Goal: Task Accomplishment & Management: Use online tool/utility

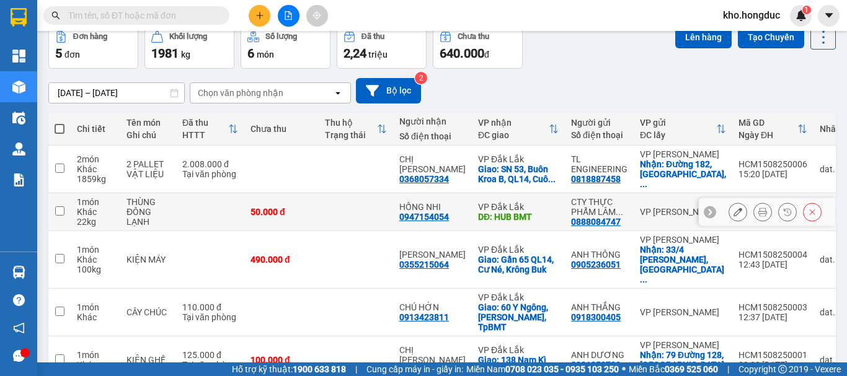
scroll to position [90, 0]
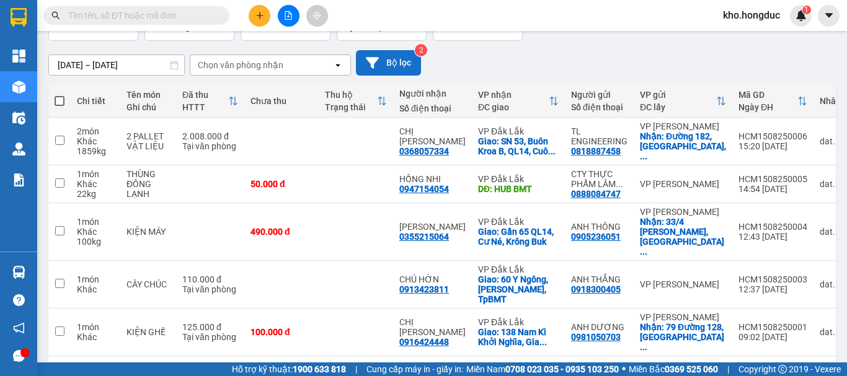
click at [395, 57] on button "Bộ lọc" at bounding box center [388, 62] width 65 height 25
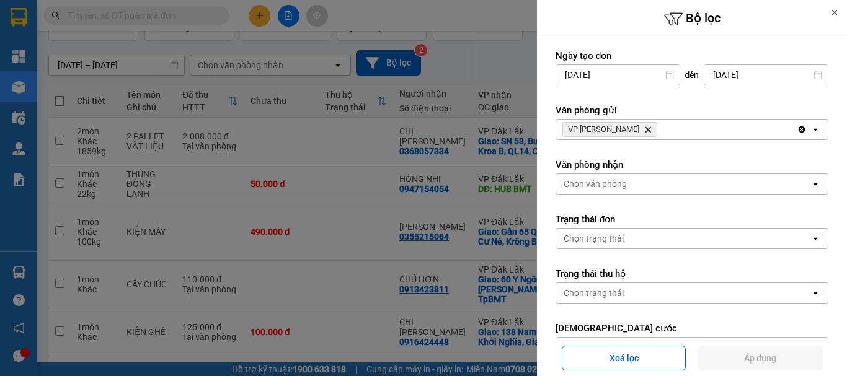
click at [644, 132] on icon "Delete" at bounding box center [647, 129] width 7 height 7
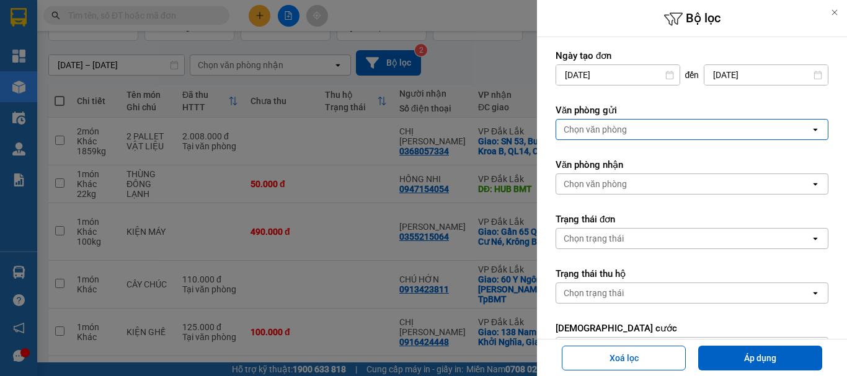
click at [629, 130] on div "Chọn văn phòng" at bounding box center [683, 130] width 254 height 20
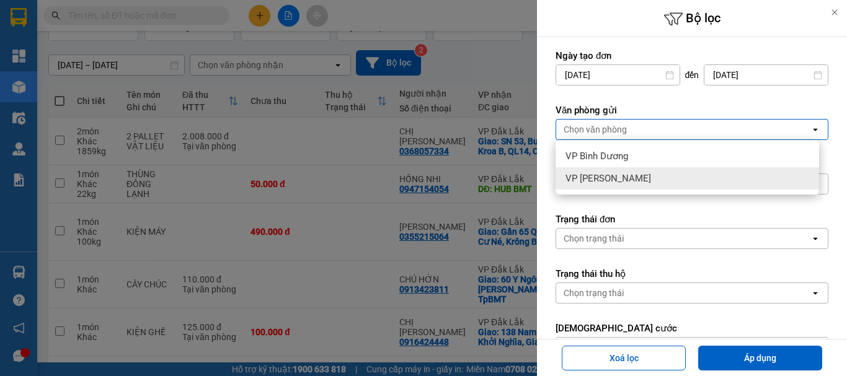
click at [606, 176] on span "VP [PERSON_NAME]" at bounding box center [608, 178] width 86 height 12
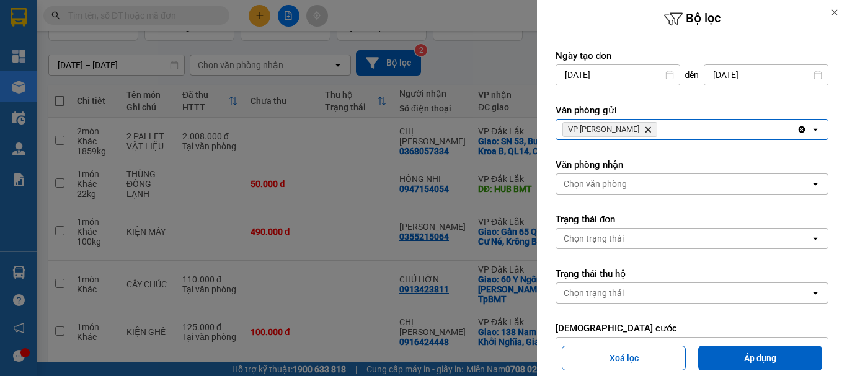
click at [627, 130] on span "VP [PERSON_NAME]" at bounding box center [609, 129] width 95 height 15
click at [644, 130] on icon "Delete" at bounding box center [647, 129] width 7 height 7
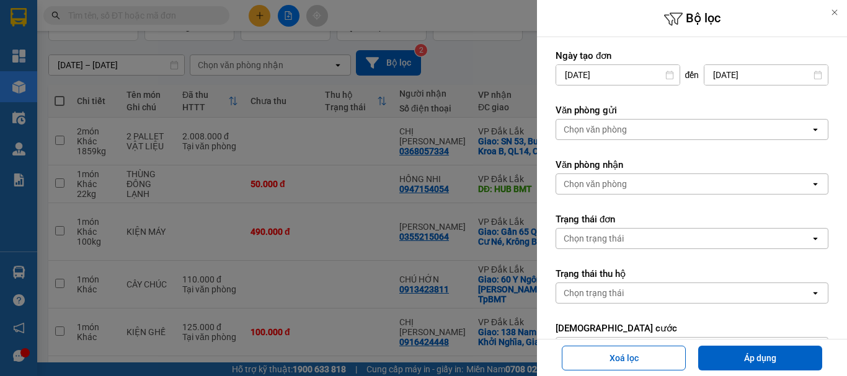
click at [630, 130] on div "Chọn văn phòng" at bounding box center [683, 130] width 254 height 20
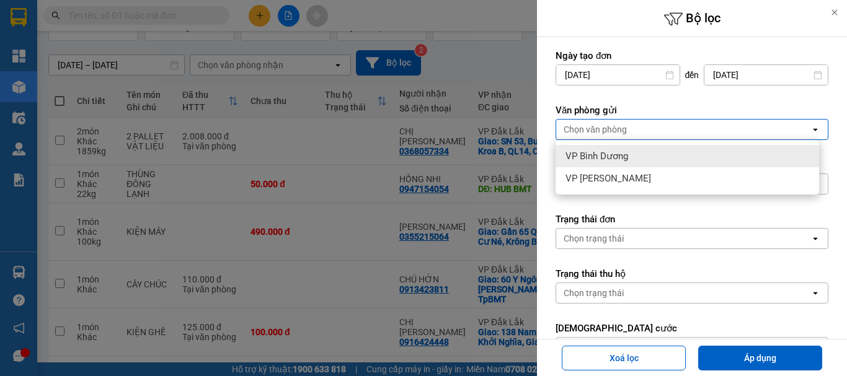
click at [606, 152] on span "VP Bình Dương" at bounding box center [596, 156] width 63 height 12
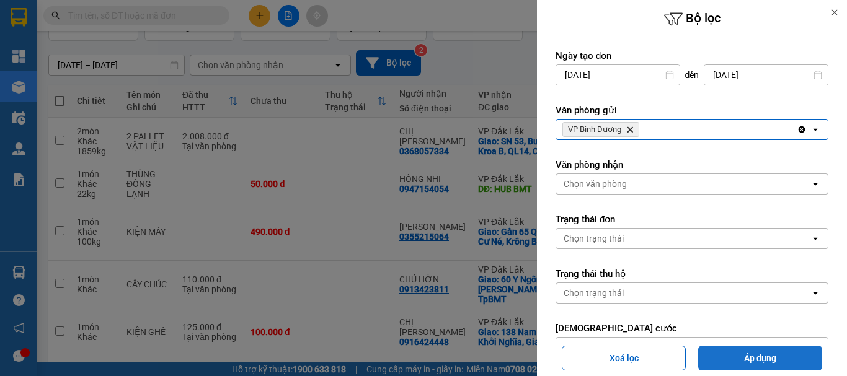
click at [736, 355] on button "Áp dụng" at bounding box center [760, 358] width 124 height 25
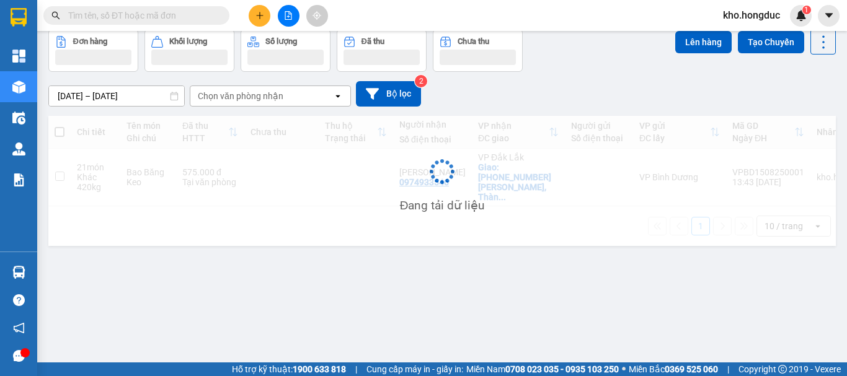
scroll to position [57, 0]
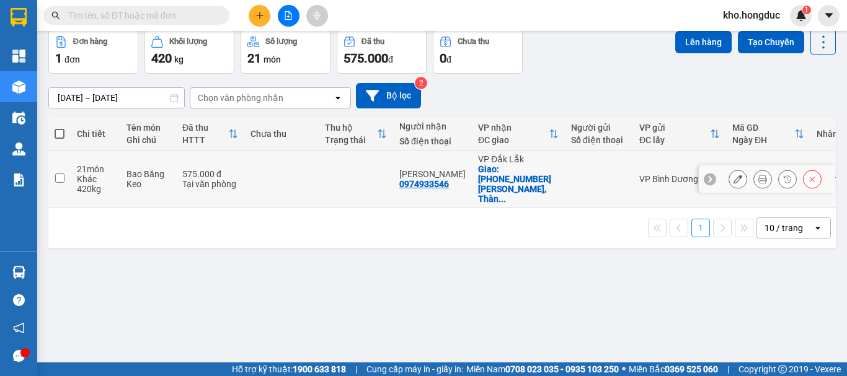
click at [56, 174] on input "checkbox" at bounding box center [59, 178] width 9 height 9
checkbox input "true"
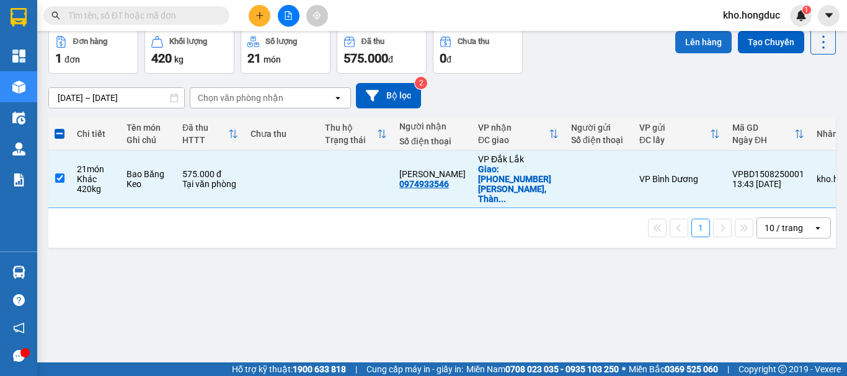
click at [677, 52] on button "Lên hàng" at bounding box center [703, 42] width 56 height 22
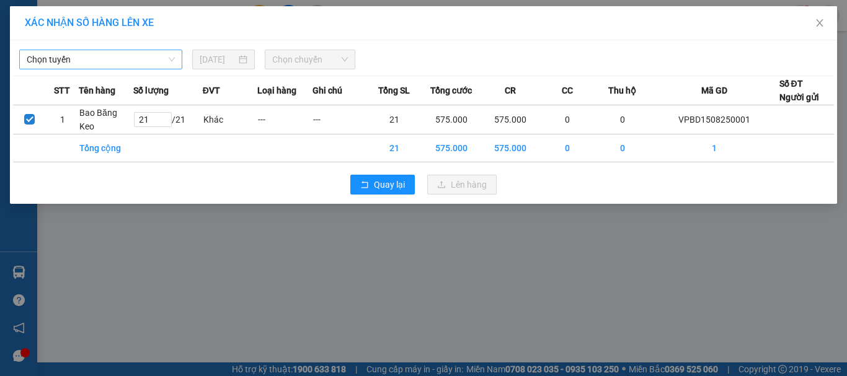
click at [97, 63] on span "Chọn tuyến" at bounding box center [101, 59] width 148 height 19
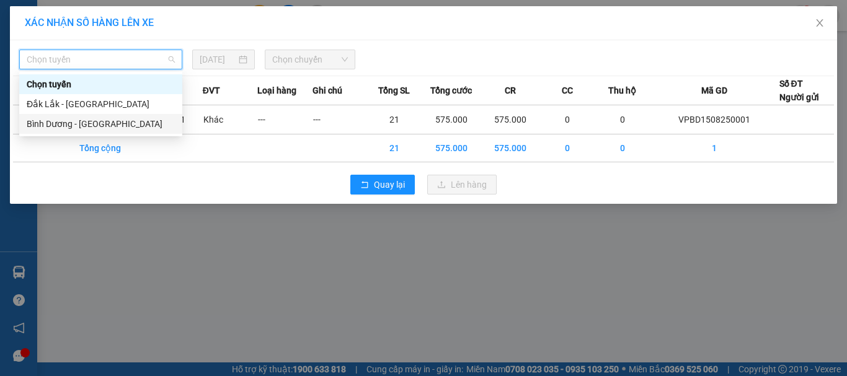
click at [60, 127] on div "Bình Dương - [GEOGRAPHIC_DATA]" at bounding box center [101, 124] width 148 height 14
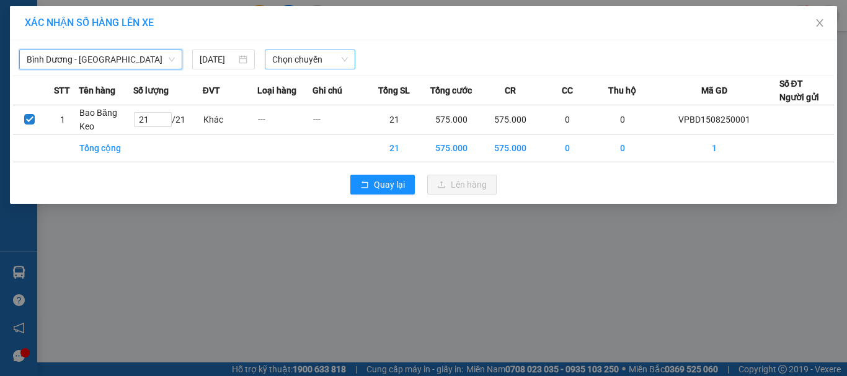
click at [293, 63] on span "Chọn chuyến" at bounding box center [310, 59] width 76 height 19
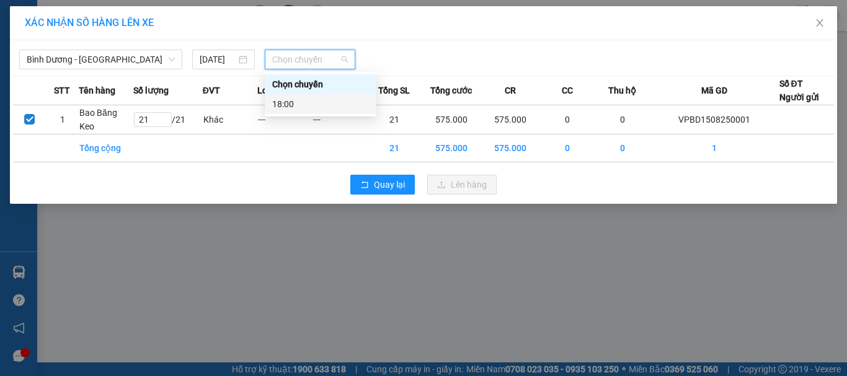
drag, startPoint x: 289, startPoint y: 102, endPoint x: 369, endPoint y: 89, distance: 81.6
click at [292, 100] on div "18:00" at bounding box center [320, 104] width 97 height 14
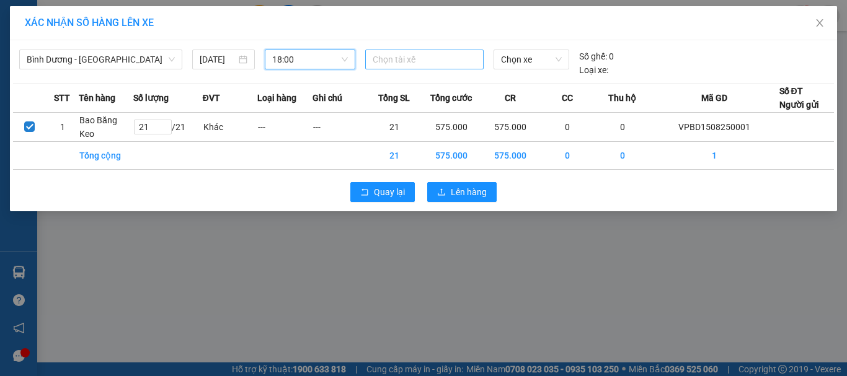
click at [405, 64] on div at bounding box center [424, 59] width 113 height 15
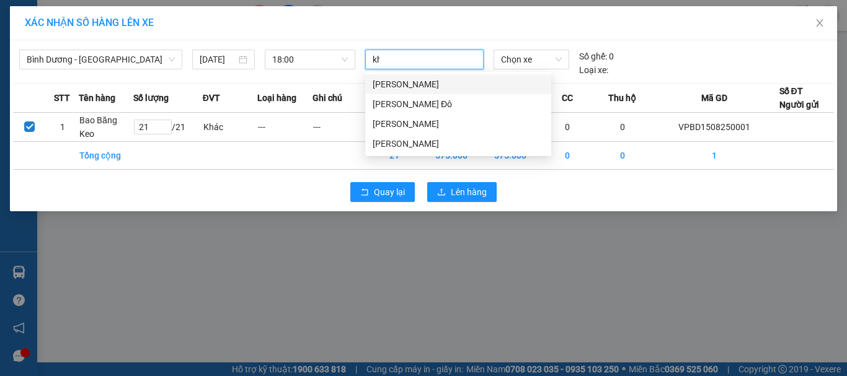
type input "kha"
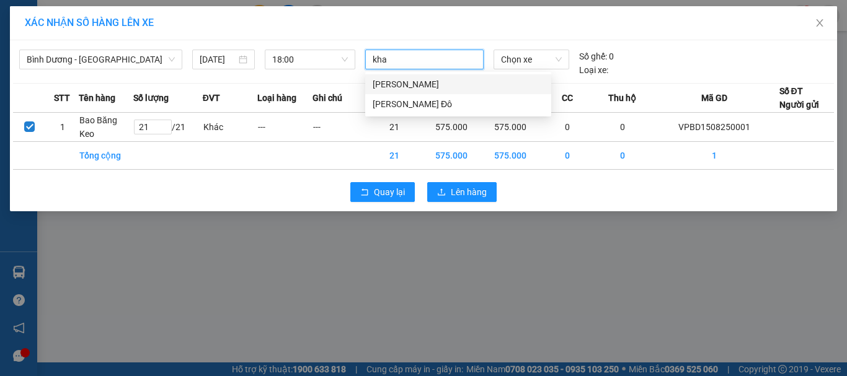
click at [436, 90] on div "[PERSON_NAME]" at bounding box center [458, 84] width 171 height 14
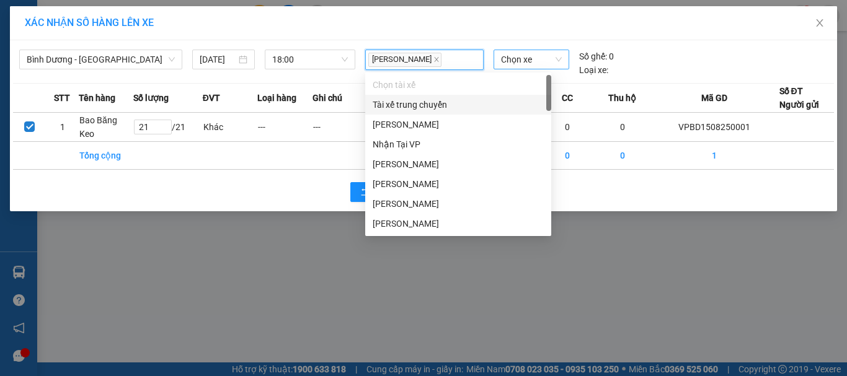
click at [521, 63] on span "Chọn xe" at bounding box center [531, 59] width 61 height 19
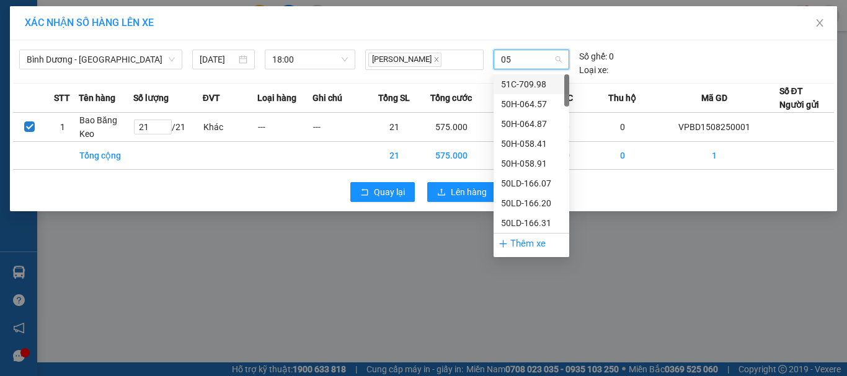
type input "058"
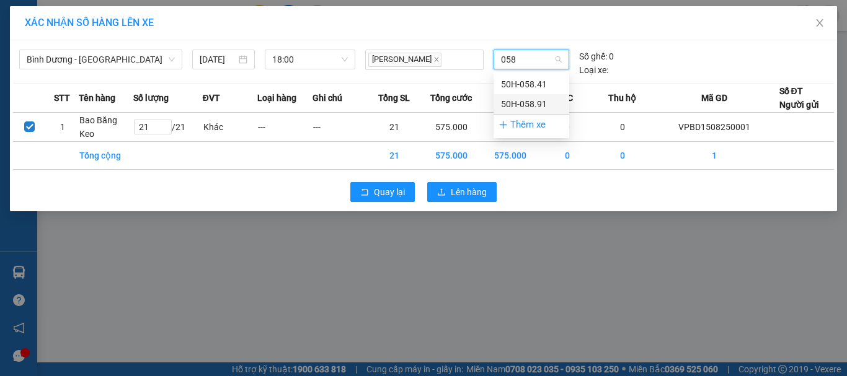
click at [531, 99] on div "50H-058.91" at bounding box center [531, 104] width 61 height 14
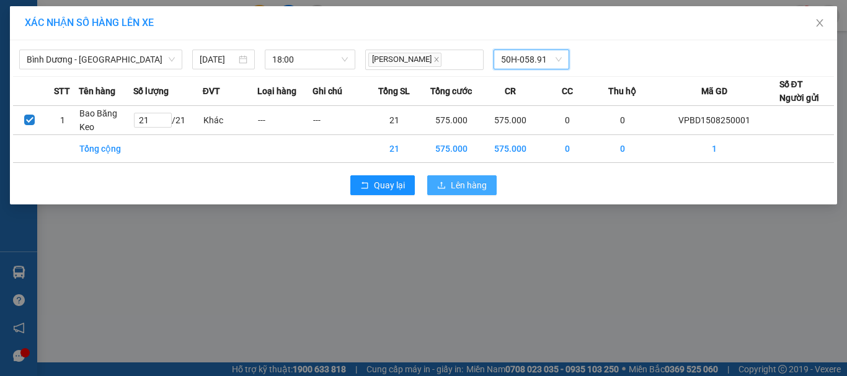
click at [478, 181] on span "Lên hàng" at bounding box center [469, 186] width 36 height 14
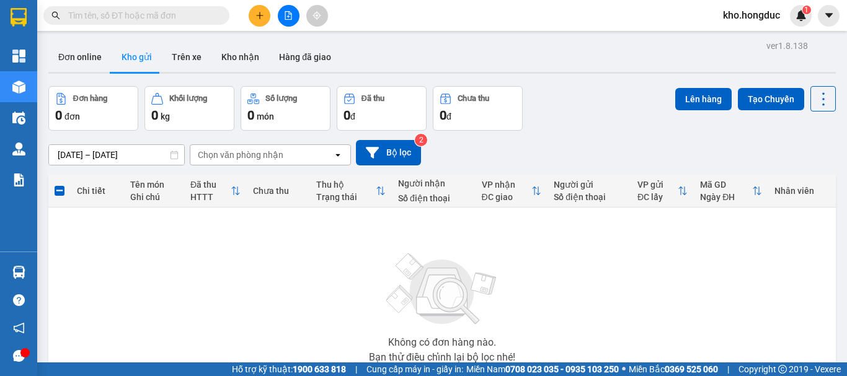
drag, startPoint x: 428, startPoint y: 261, endPoint x: 487, endPoint y: 94, distance: 177.4
click at [428, 260] on img at bounding box center [442, 289] width 124 height 87
